Goal: Find specific page/section: Find specific page/section

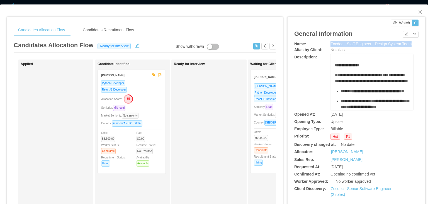
drag, startPoint x: 328, startPoint y: 44, endPoint x: 414, endPoint y: 42, distance: 85.9
click at [414, 42] on div "Name: Zocdoc - Staff Engineer - Design System Team" at bounding box center [356, 44] width 124 height 6
copy span "Zocdoc - Staff Engineer - Design System Team"
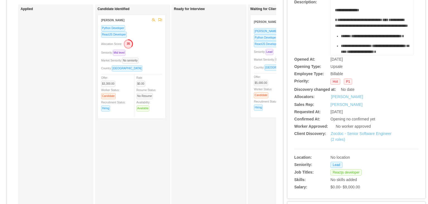
scroll to position [56, 0]
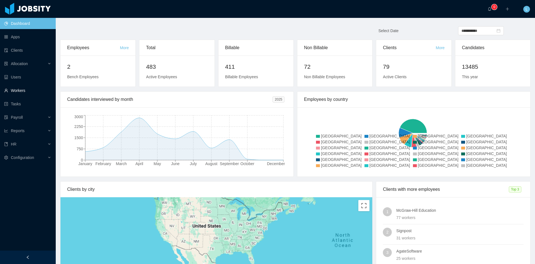
click at [21, 87] on link "Workers" at bounding box center [27, 90] width 47 height 11
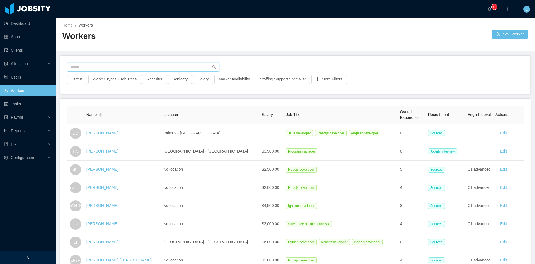
click at [98, 64] on input "text" at bounding box center [143, 66] width 152 height 9
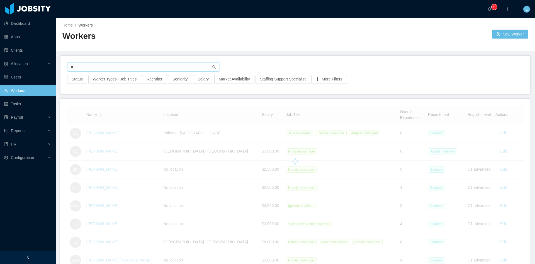
type input "*"
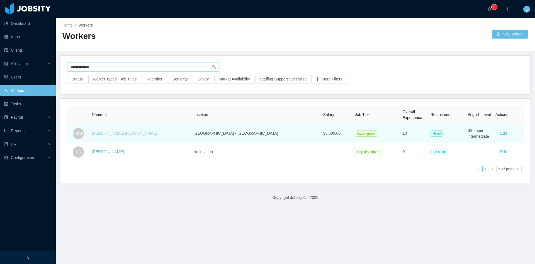
type input "**********"
click at [114, 133] on link "Lucas Raphael Araujo Silva" at bounding box center [124, 133] width 65 height 4
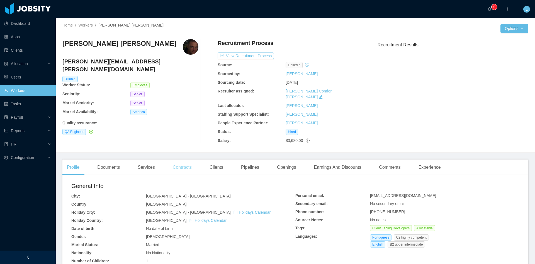
click at [187, 164] on div "Contracts" at bounding box center [182, 167] width 28 height 16
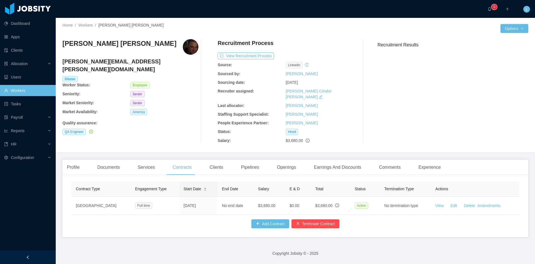
click at [307, 138] on icon "info-circle" at bounding box center [308, 140] width 4 height 4
